Goal: Task Accomplishment & Management: Manage account settings

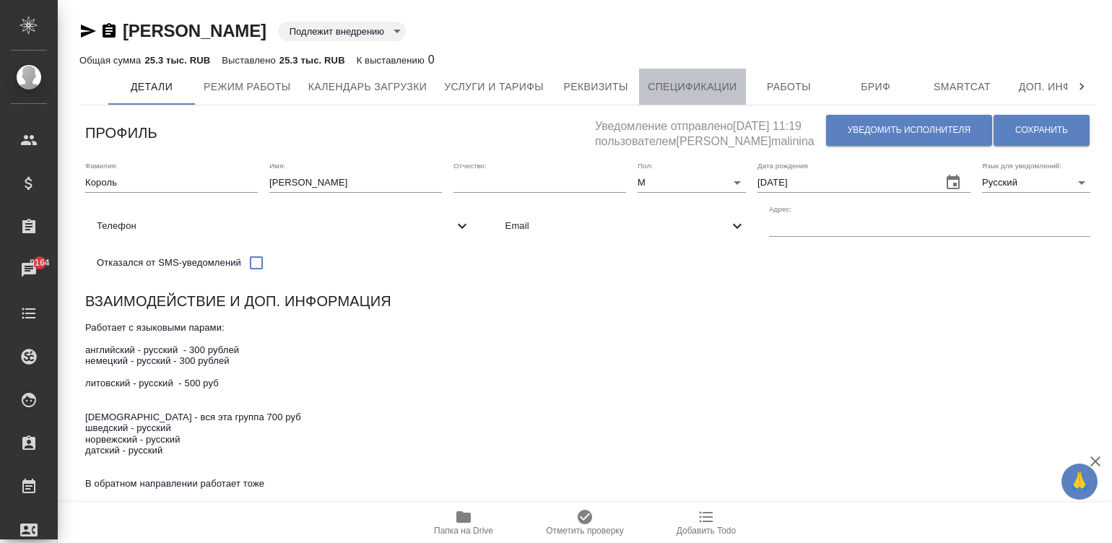
click at [675, 74] on button "Спецификации" at bounding box center [692, 87] width 106 height 36
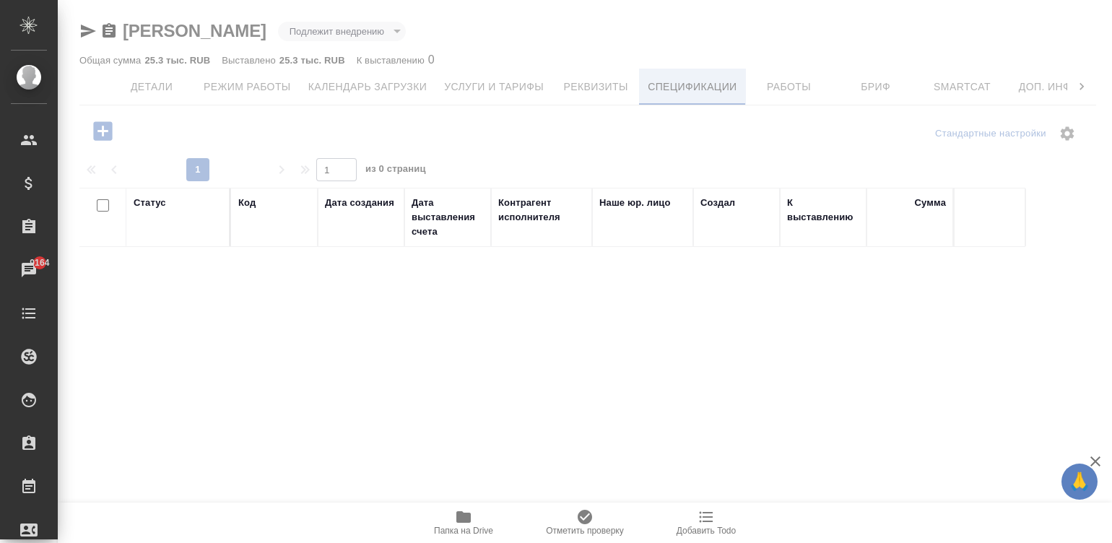
click at [675, 74] on button "Спецификации" at bounding box center [692, 87] width 106 height 36
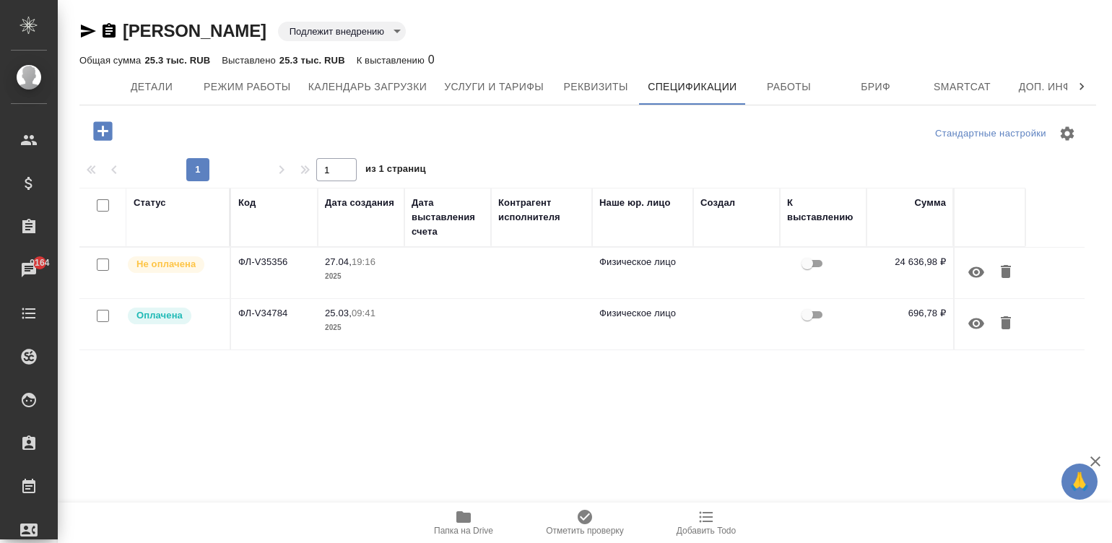
click at [412, 279] on td at bounding box center [447, 273] width 87 height 51
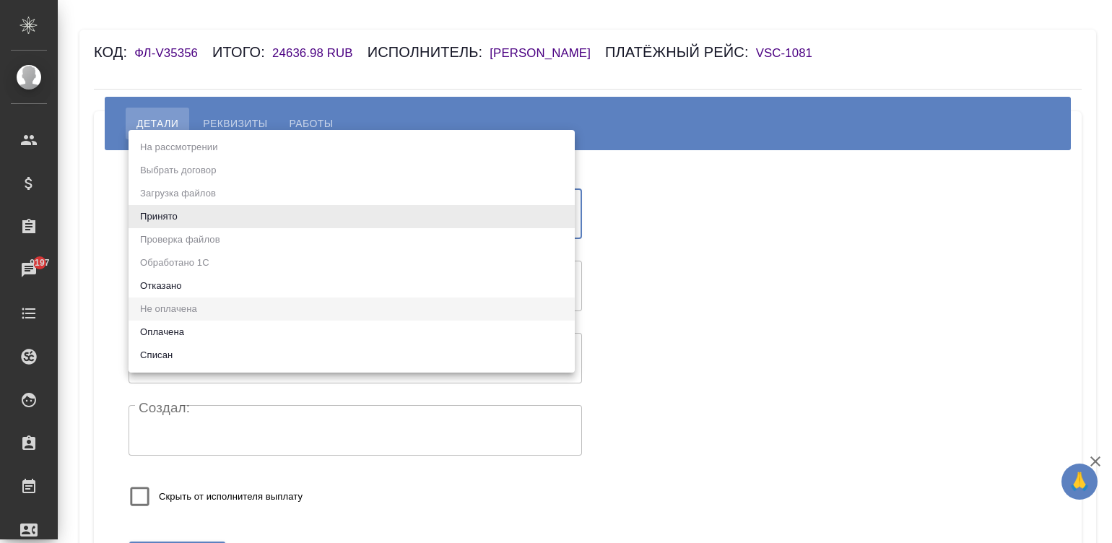
click at [199, 209] on body "🙏 .cls-1 fill:#fff; AWATERA [PERSON_NAME][PERSON_NAME] Спецификации Заказы 9197…" at bounding box center [556, 271] width 1112 height 543
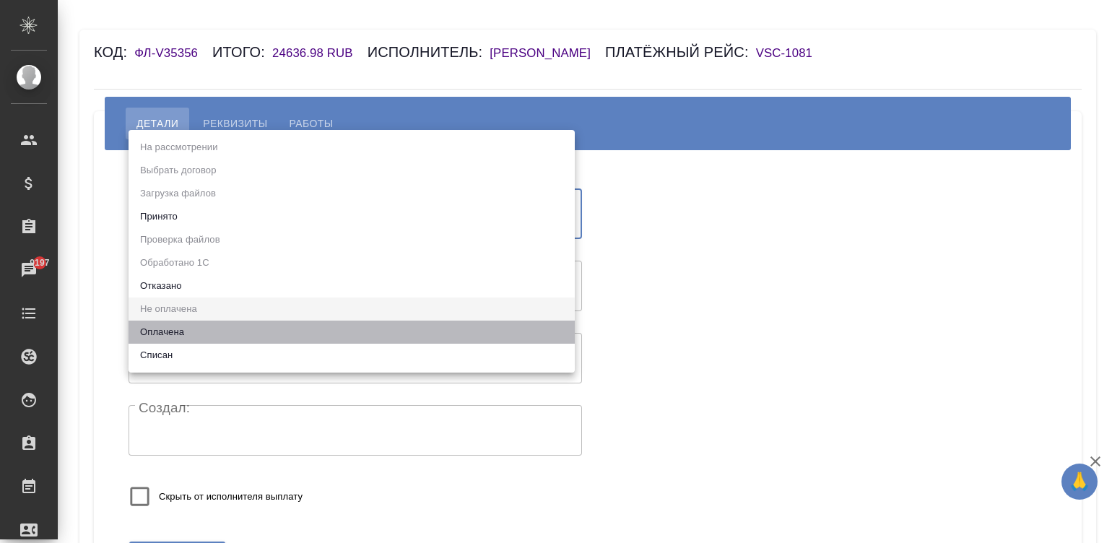
click at [167, 331] on li "Оплачена" at bounding box center [352, 332] width 446 height 23
type input "payed"
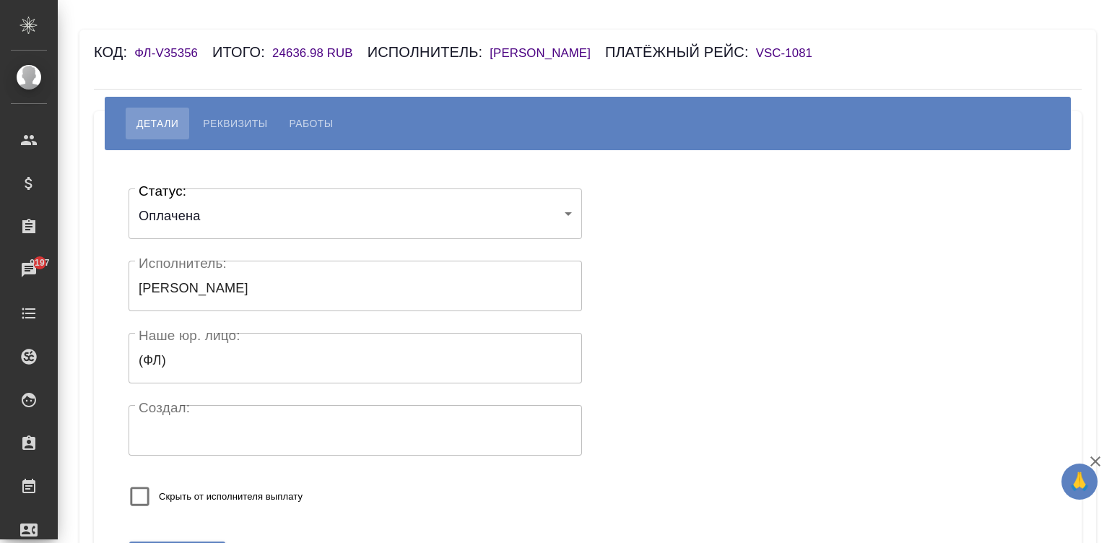
click at [334, 503] on div "Скрыть от исполнителя выплату" at bounding box center [309, 496] width 361 height 38
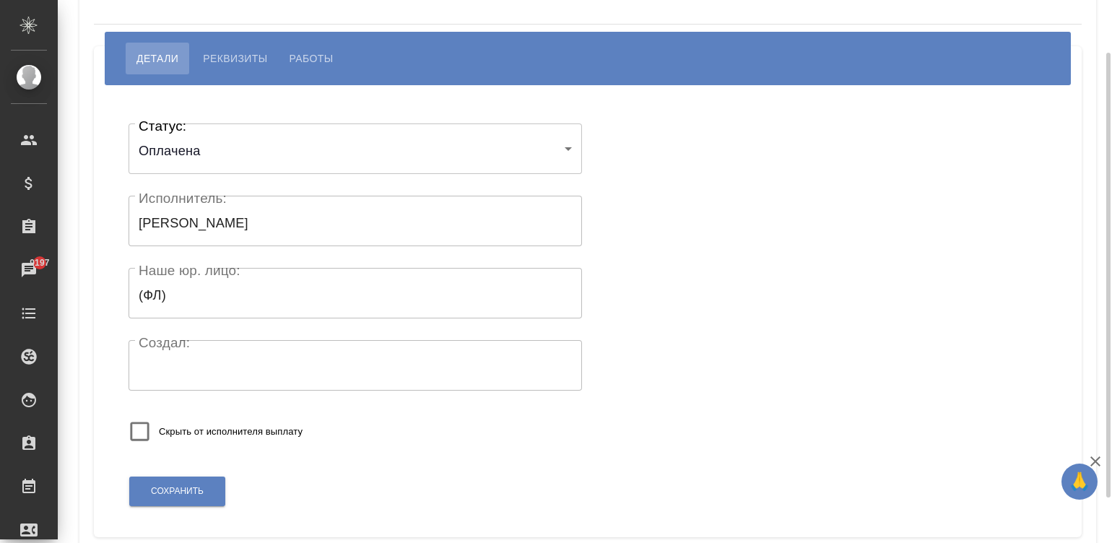
scroll to position [86, 0]
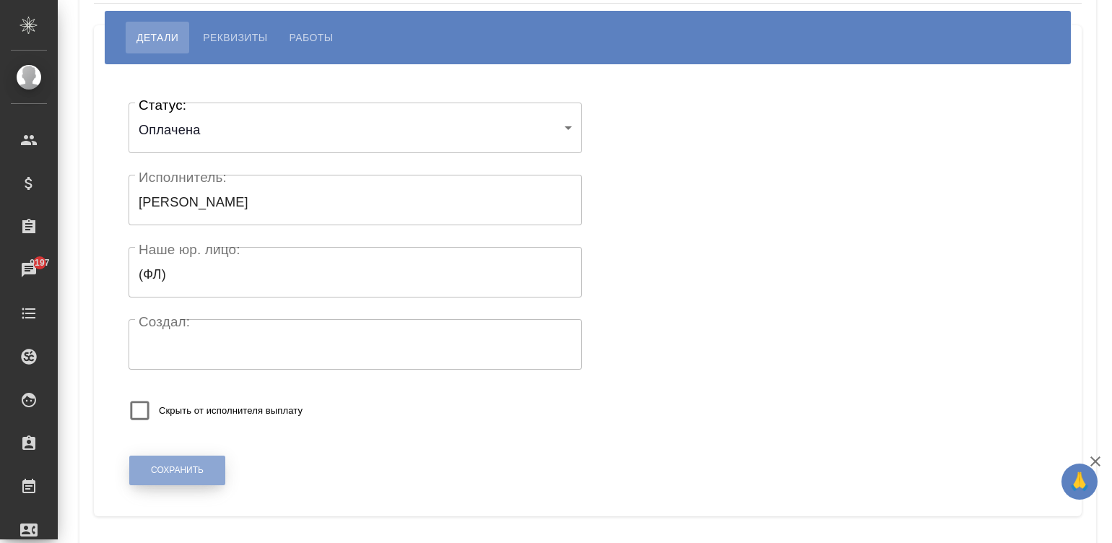
click at [165, 458] on button "Сохранить" at bounding box center [177, 471] width 96 height 30
